Goal: Task Accomplishment & Management: Complete application form

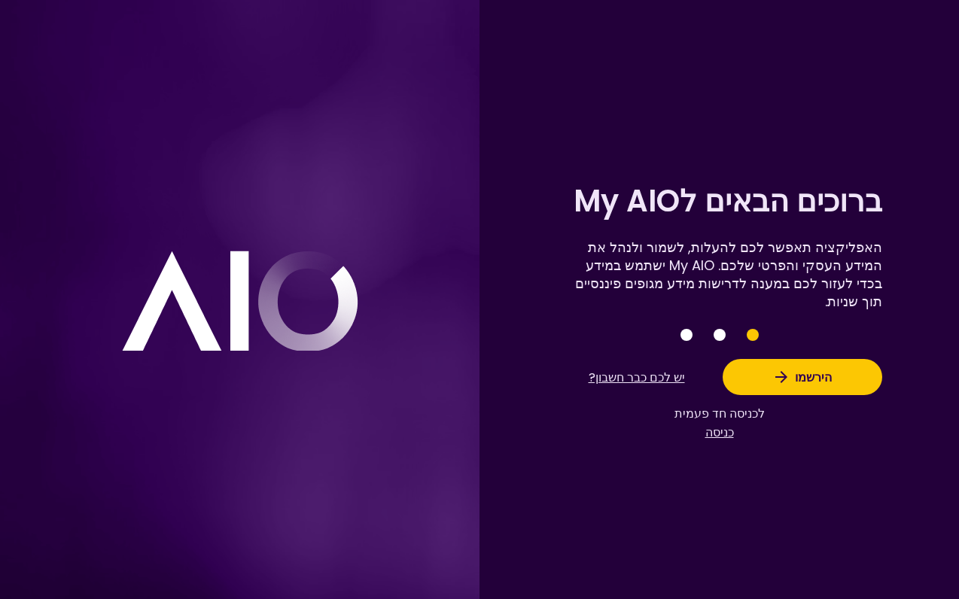
click at [726, 423] on button "כניסה" at bounding box center [720, 432] width 90 height 19
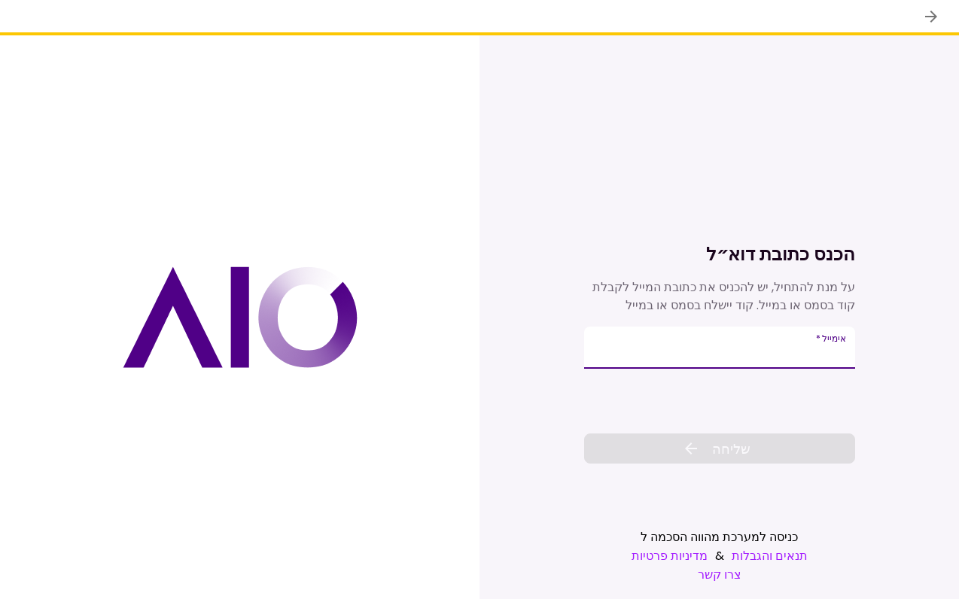
click at [790, 349] on input "אימייל   *" at bounding box center [719, 348] width 271 height 42
click at [612, 360] on input "אימייל   *" at bounding box center [719, 348] width 271 height 42
click at [605, 358] on input "אימייל   *" at bounding box center [719, 348] width 271 height 42
type input "**********"
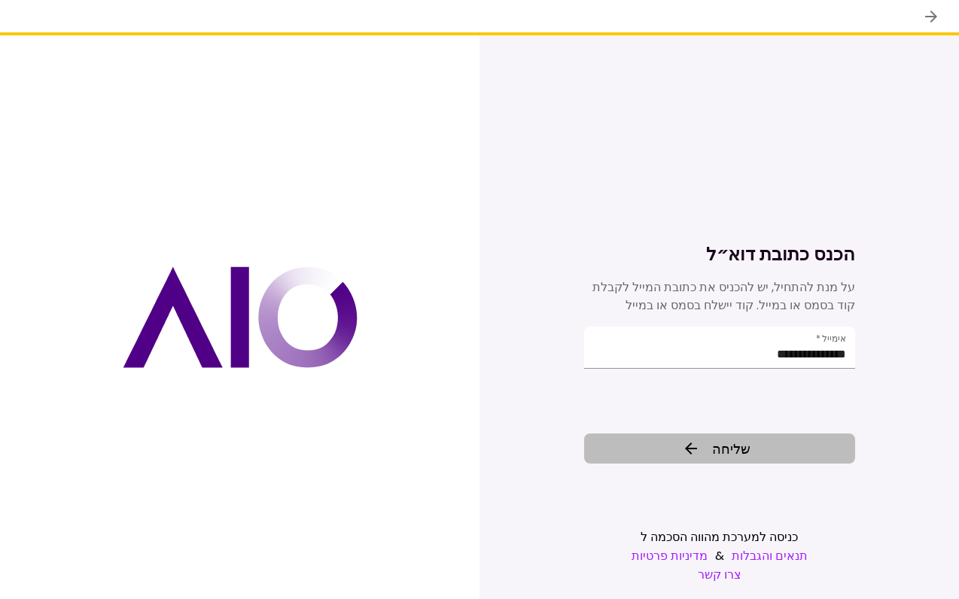
click at [768, 452] on button "שליחה" at bounding box center [719, 449] width 271 height 30
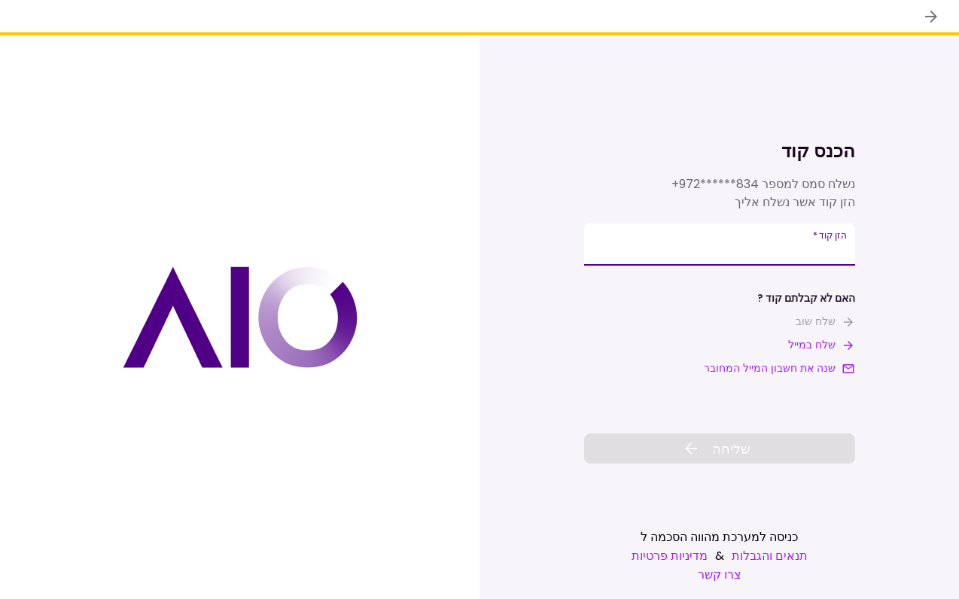
click at [784, 252] on input "**********" at bounding box center [719, 245] width 271 height 42
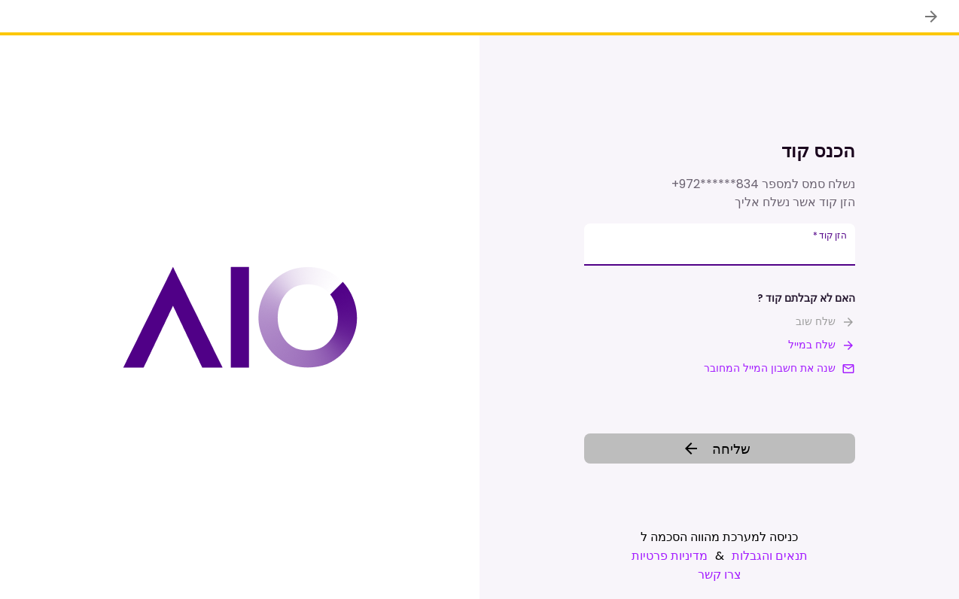
type input "******"
click at [727, 445] on span "שליחה" at bounding box center [731, 449] width 38 height 20
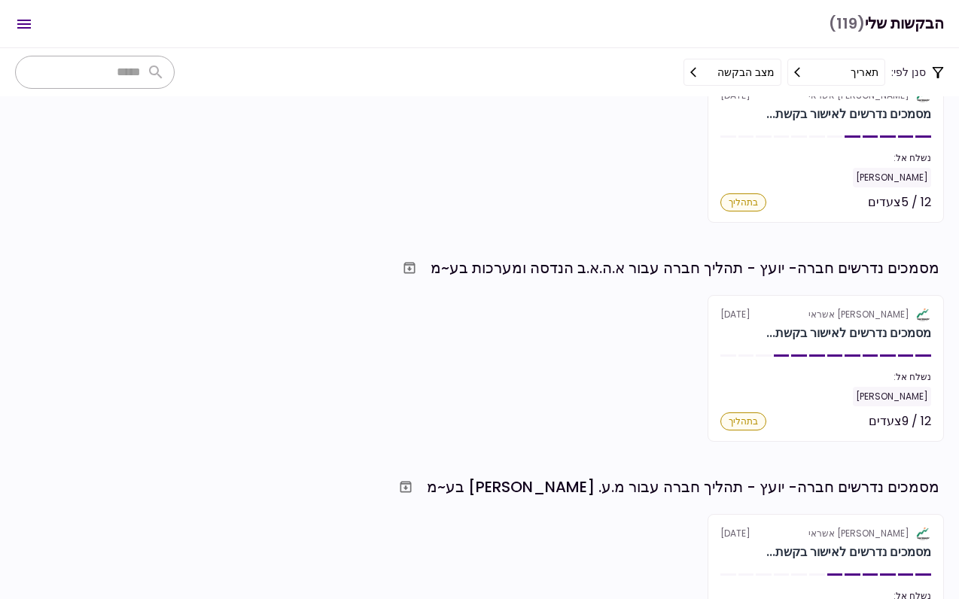
scroll to position [1173, 0]
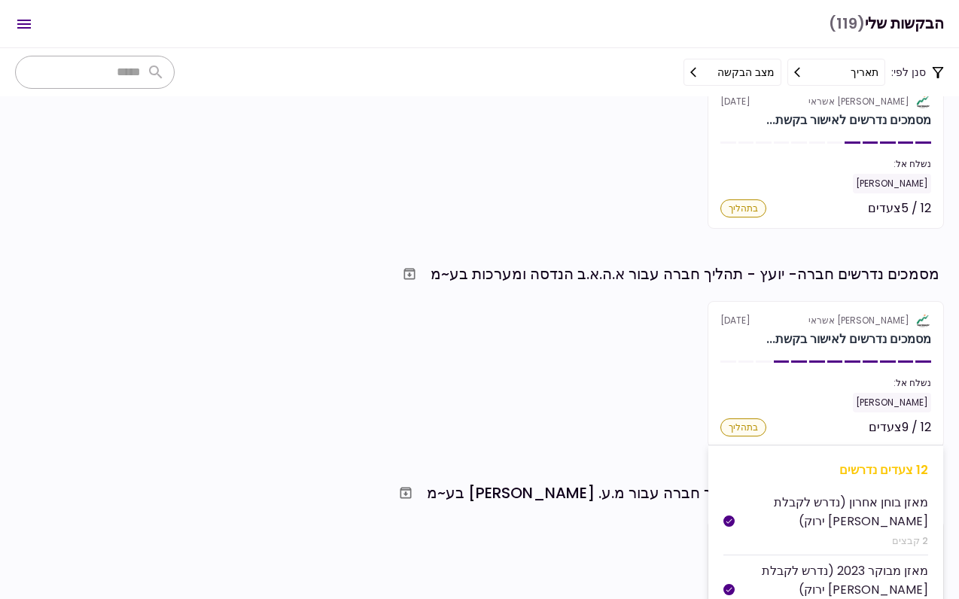
click at [812, 323] on div "אלטשולר שחם אשראי [DATE]" at bounding box center [825, 321] width 211 height 14
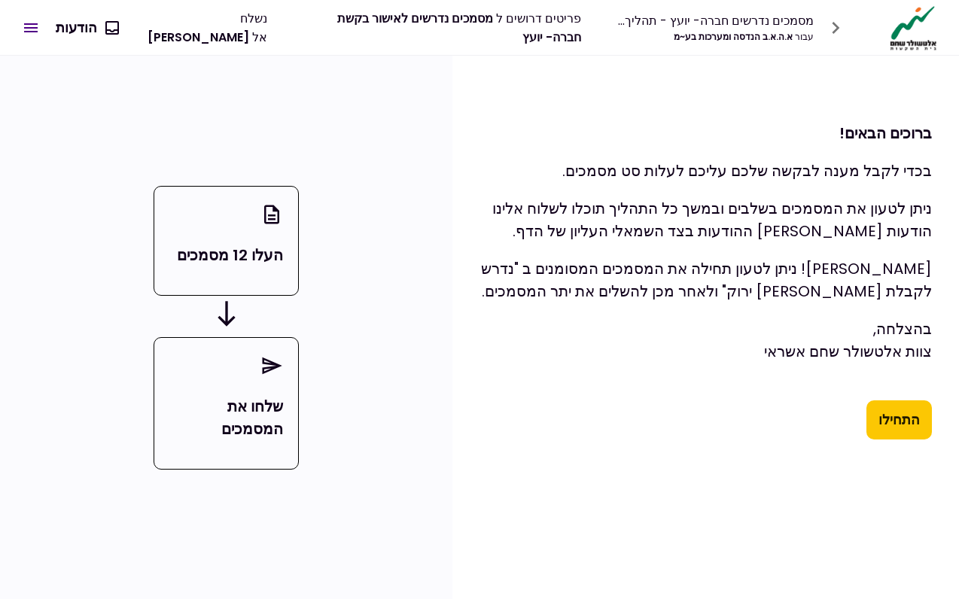
click at [910, 418] on button "התחילו" at bounding box center [899, 420] width 65 height 39
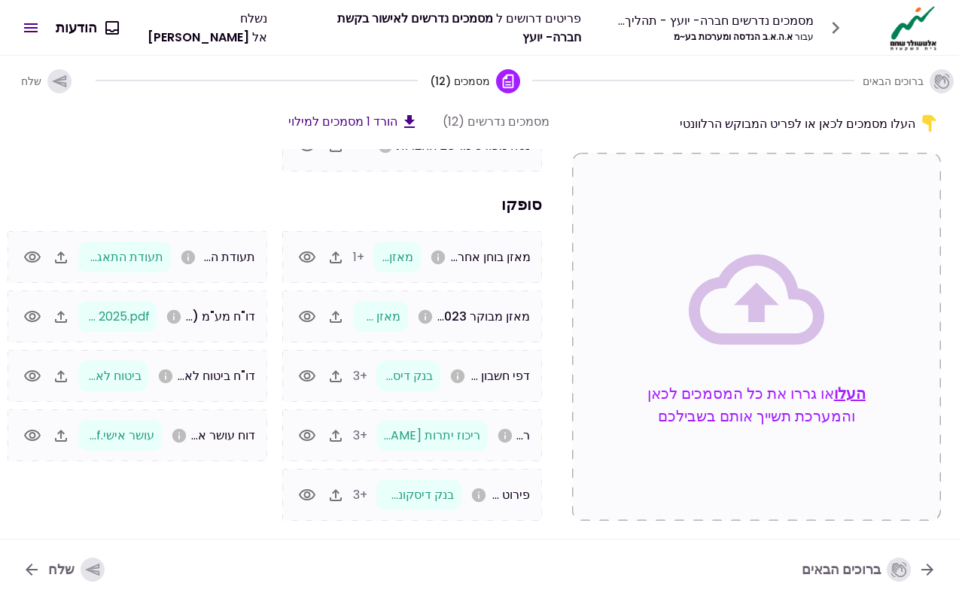
scroll to position [127, 0]
click at [340, 498] on icon "button" at bounding box center [336, 495] width 18 height 18
click at [428, 501] on span "בנק דיסקונט פירוט הלוואות.pdf" at bounding box center [374, 494] width 160 height 17
click at [304, 495] on icon "button" at bounding box center [307, 495] width 18 height 18
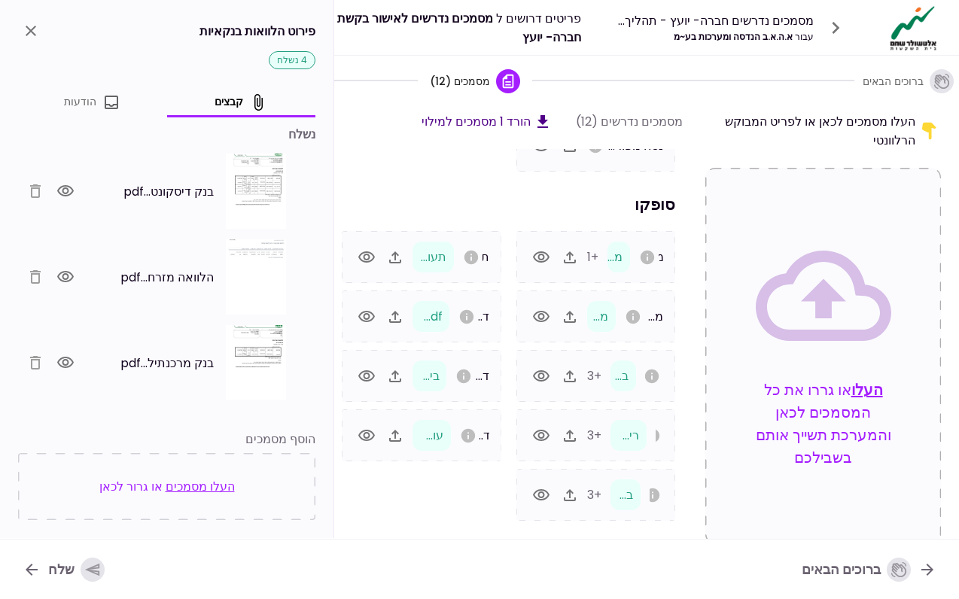
scroll to position [0, 0]
click at [63, 187] on icon "button" at bounding box center [65, 190] width 17 height 11
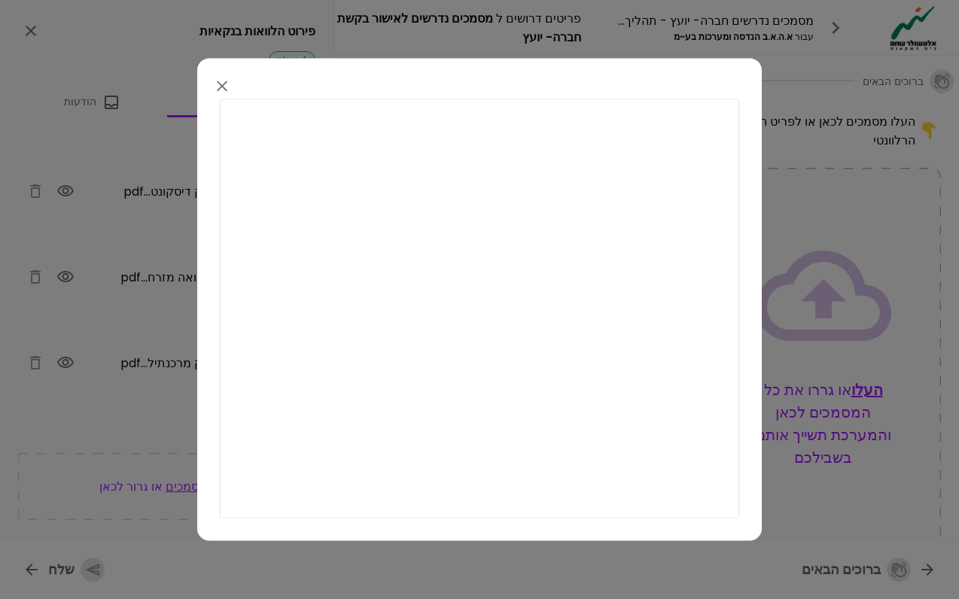
click at [226, 93] on icon "button" at bounding box center [222, 86] width 18 height 18
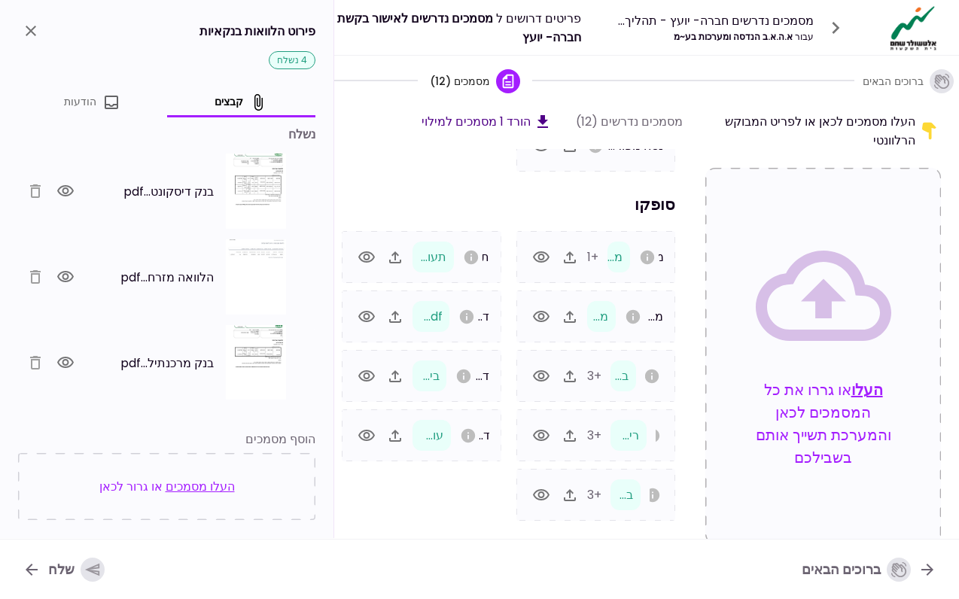
click at [71, 271] on icon "button" at bounding box center [65, 277] width 18 height 18
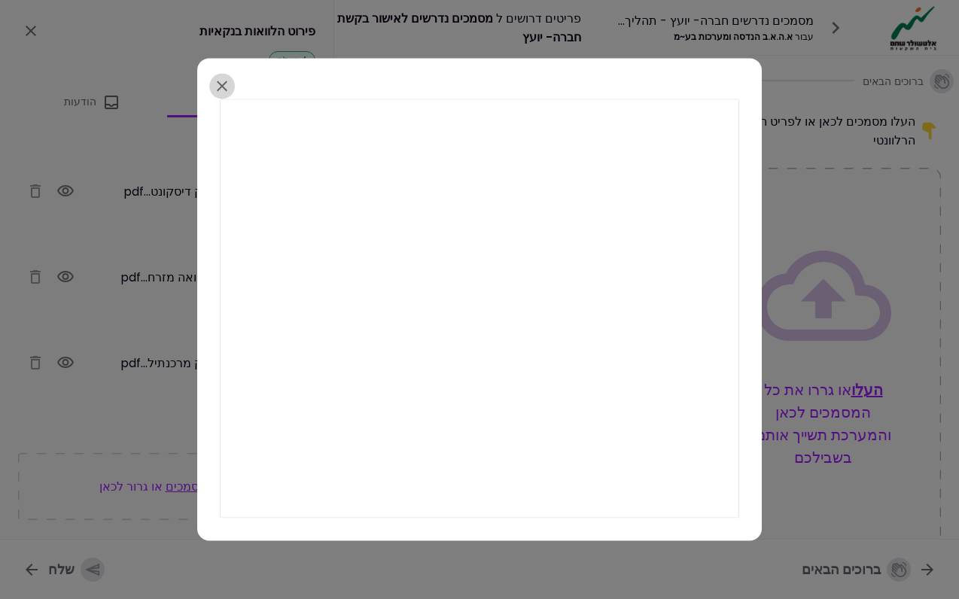
click at [221, 78] on icon "button" at bounding box center [222, 86] width 18 height 18
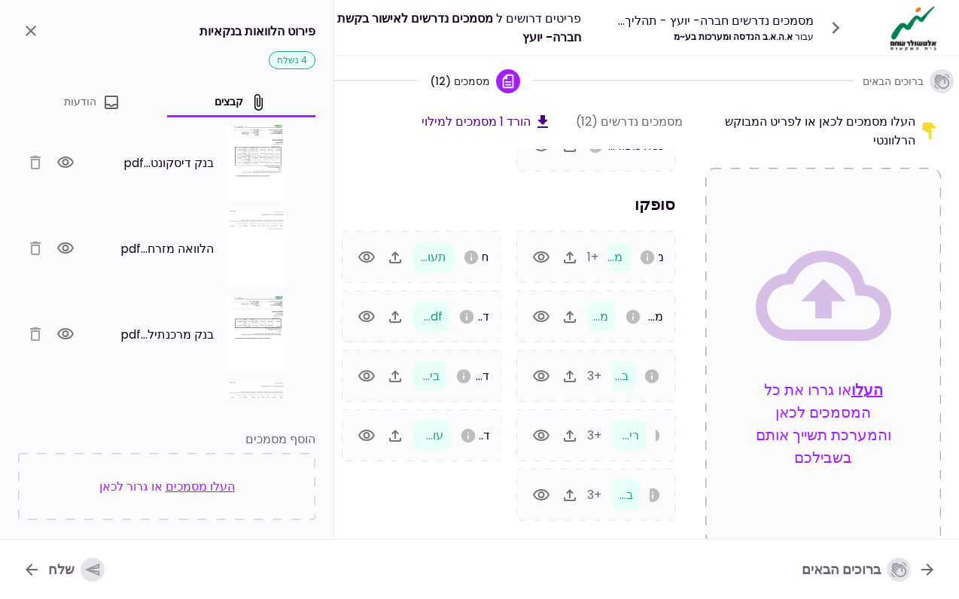
scroll to position [44, 0]
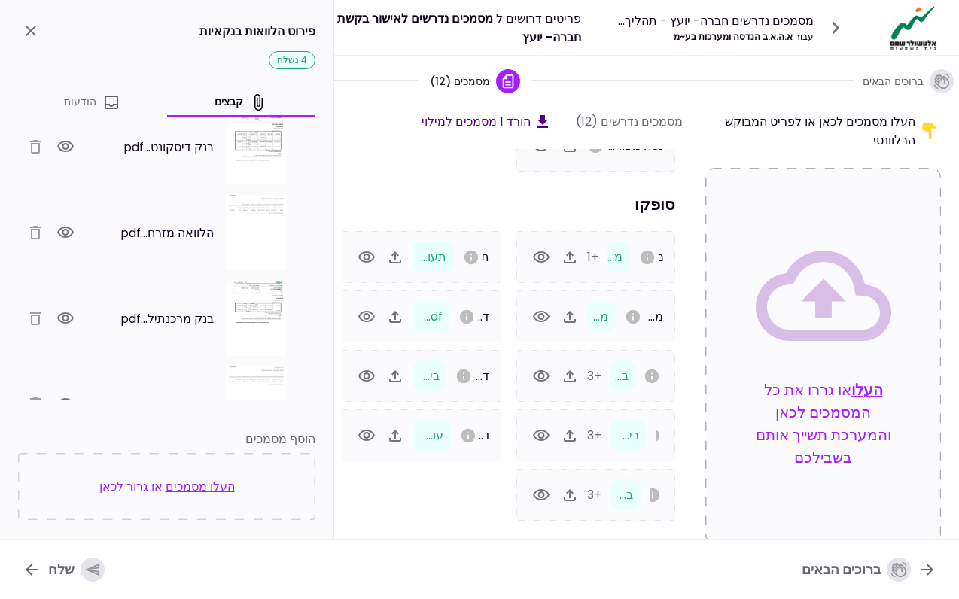
click at [75, 316] on icon "button" at bounding box center [65, 318] width 18 height 18
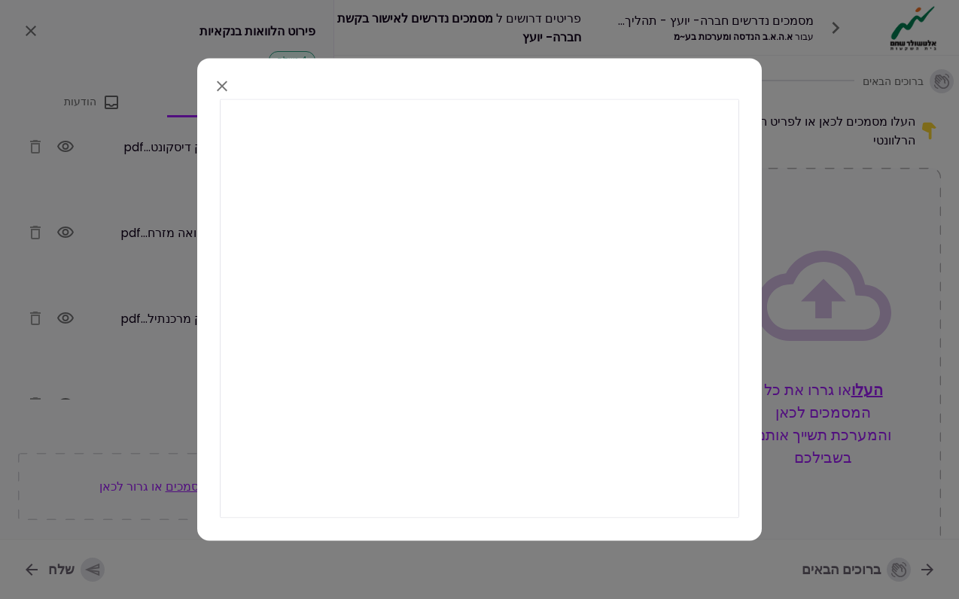
click at [217, 88] on icon "button" at bounding box center [222, 86] width 18 height 18
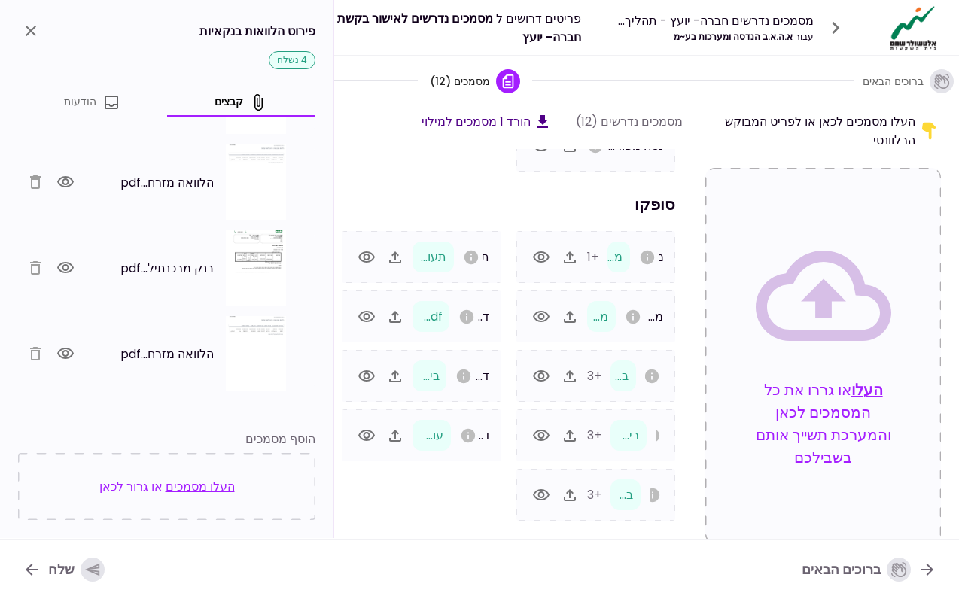
scroll to position [95, 0]
click at [69, 352] on icon "button" at bounding box center [65, 354] width 18 height 18
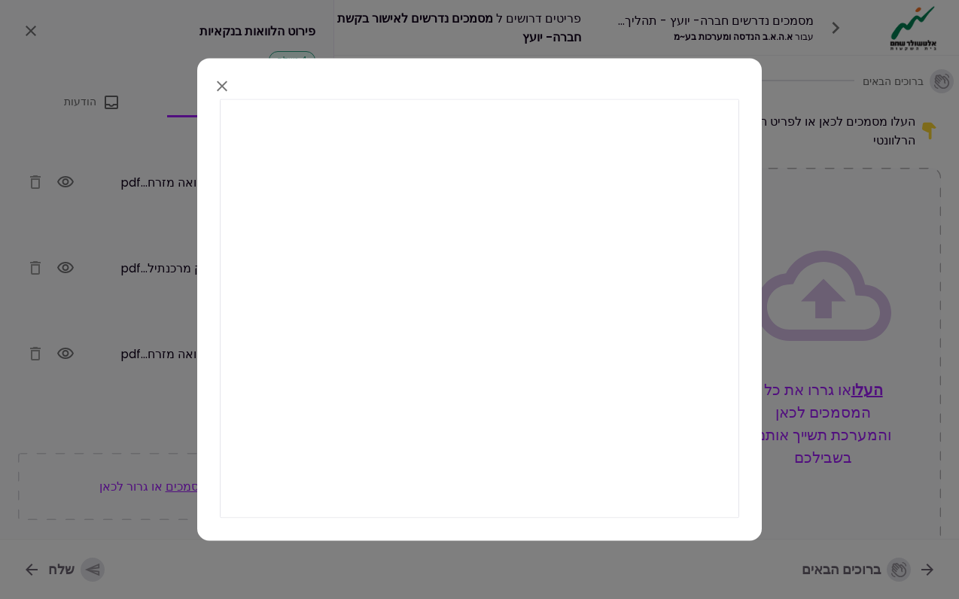
click at [713, 56] on div at bounding box center [479, 299] width 959 height 599
click at [317, 22] on div at bounding box center [479, 299] width 959 height 599
click at [224, 79] on icon "button" at bounding box center [222, 86] width 18 height 18
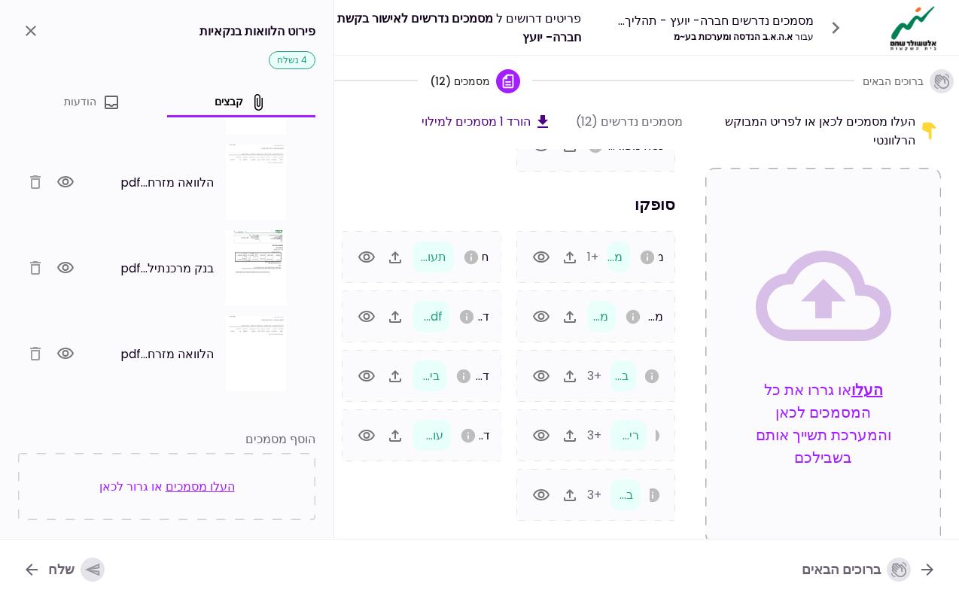
click at [42, 20] on div "פירוט הלוואות בנקאיות" at bounding box center [166, 31] width 297 height 26
click at [42, 21] on div "פירוט הלוואות בנקאיות" at bounding box center [166, 31] width 297 height 26
click at [40, 22] on div "פירוט הלוואות בנקאיות" at bounding box center [166, 31] width 297 height 26
click at [39, 25] on icon "close" at bounding box center [31, 31] width 18 height 18
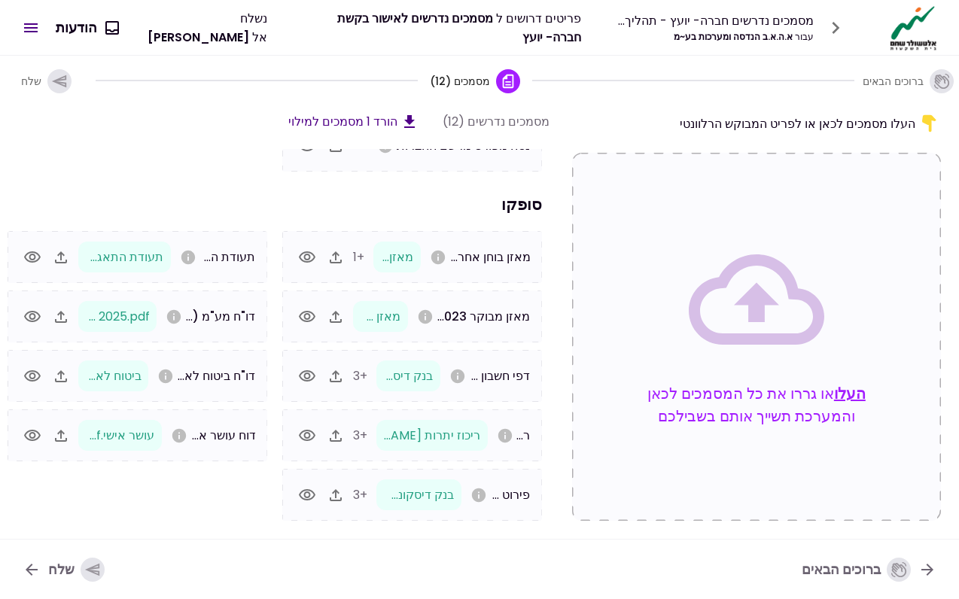
scroll to position [0, 0]
click at [26, 5] on div "מסמכים נדרשים חברה- יועץ - תהליך חברה עבור א.ה.א.ב הנדסה ומערכות בע~מ פריטים דר…" at bounding box center [479, 28] width 959 height 56
click at [23, 2] on div "מסמכים נדרשים חברה- יועץ - תהליך חברה עבור א.ה.א.ב הנדסה ומערכות בע~מ פריטים דר…" at bounding box center [479, 28] width 959 height 56
